Goal: Find specific page/section: Find specific page/section

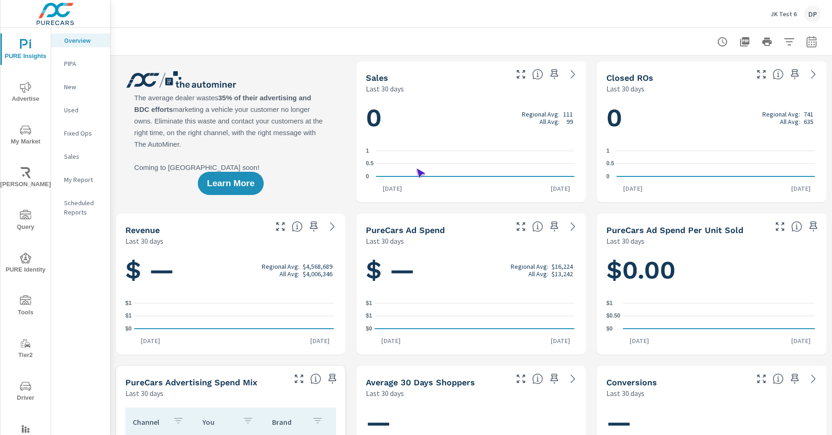
scroll to position [0, 0]
click at [24, 392] on span "Driver" at bounding box center [25, 392] width 45 height 23
